Goal: Information Seeking & Learning: Learn about a topic

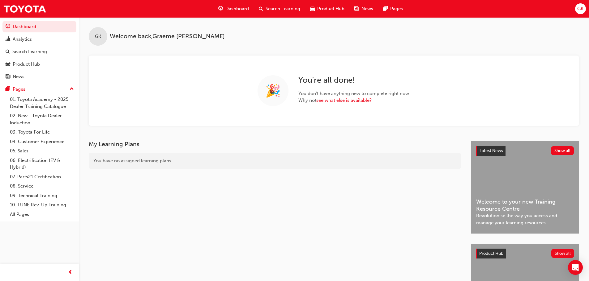
click at [279, 5] on div "Search Learning" at bounding box center [279, 8] width 51 height 13
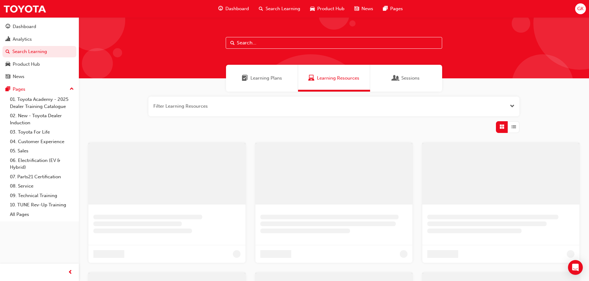
click at [245, 44] on input "text" at bounding box center [334, 43] width 216 height 12
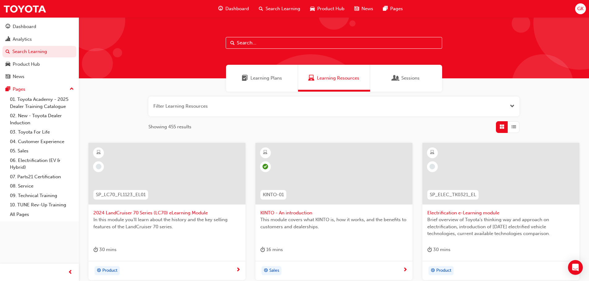
click at [327, 77] on span "Learning Resources" at bounding box center [338, 78] width 42 height 7
click at [274, 46] on input "text" at bounding box center [334, 43] width 216 height 12
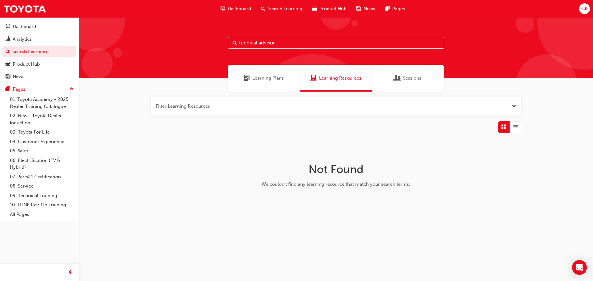
click at [245, 43] on input "tecnical advisor" at bounding box center [336, 43] width 216 height 12
type input "technical advisor"
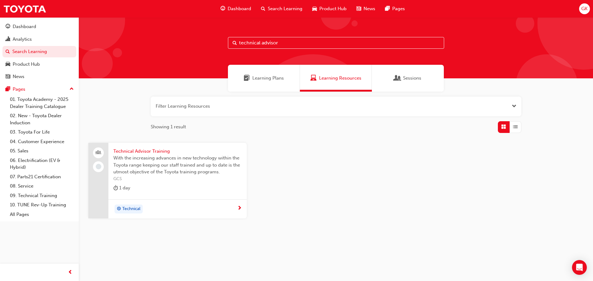
click at [139, 153] on span "Technical Advisor Training" at bounding box center [177, 151] width 129 height 7
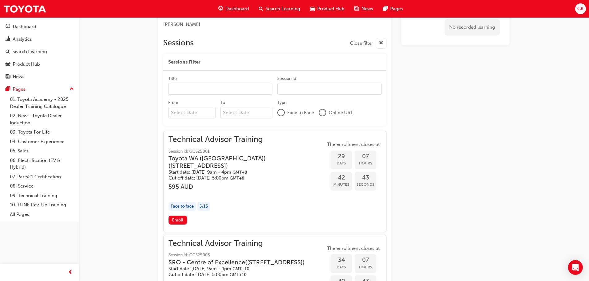
scroll to position [410, 0]
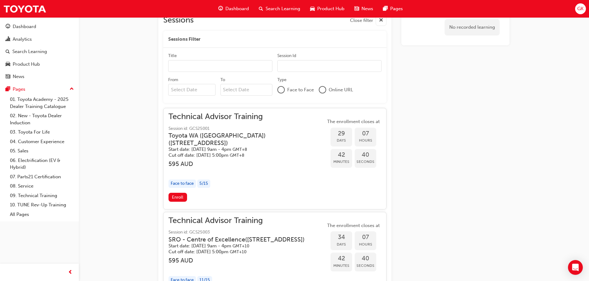
click at [189, 185] on div "Face to face" at bounding box center [181, 184] width 27 height 8
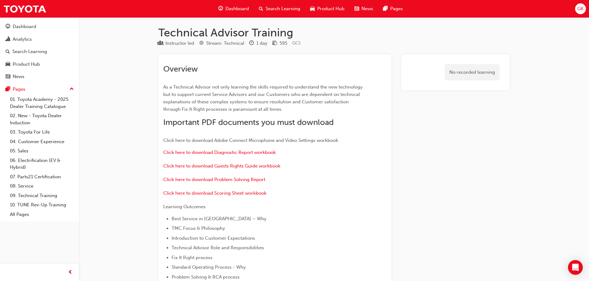
scroll to position [0, 0]
